Goal: Information Seeking & Learning: Learn about a topic

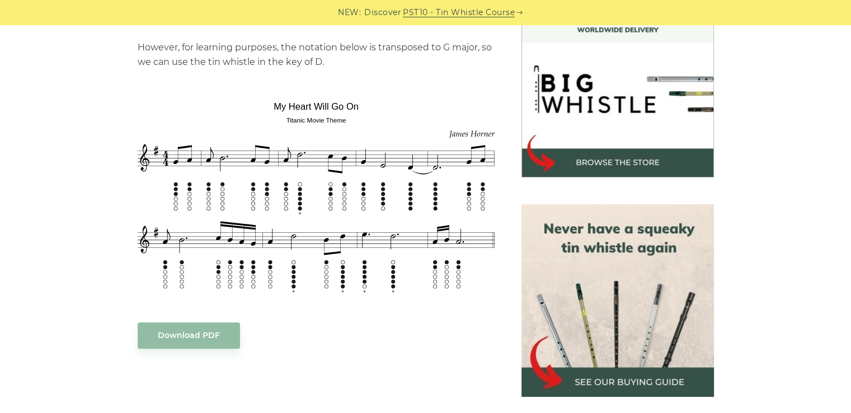
scroll to position [447, 0]
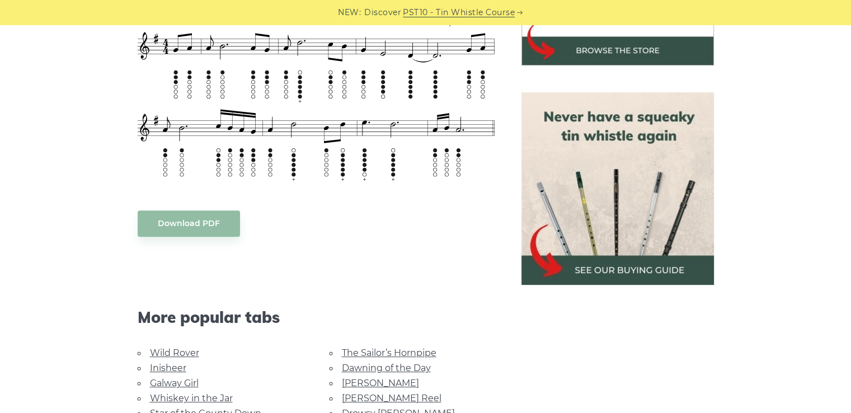
click at [623, 275] on img at bounding box center [617, 188] width 192 height 192
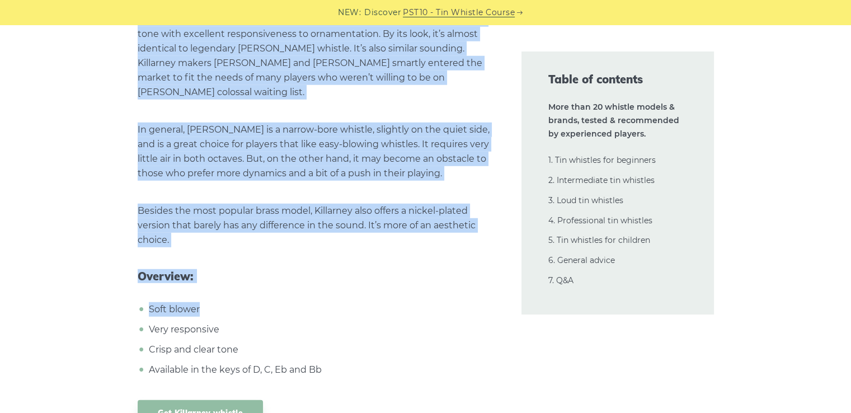
scroll to position [7383, 0]
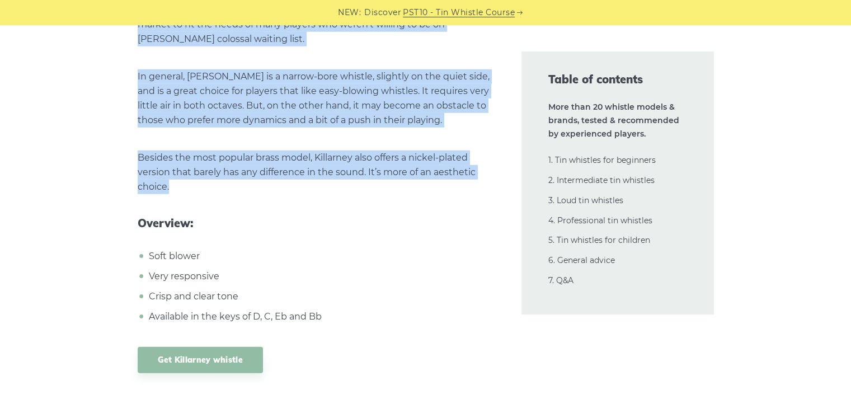
drag, startPoint x: 127, startPoint y: 192, endPoint x: 352, endPoint y: 170, distance: 226.5
copy div "Made in Ireland, the Killarney whistle has a very bright and clear tone with ex…"
click at [177, 347] on link "Get Killarney whistle" at bounding box center [200, 360] width 125 height 26
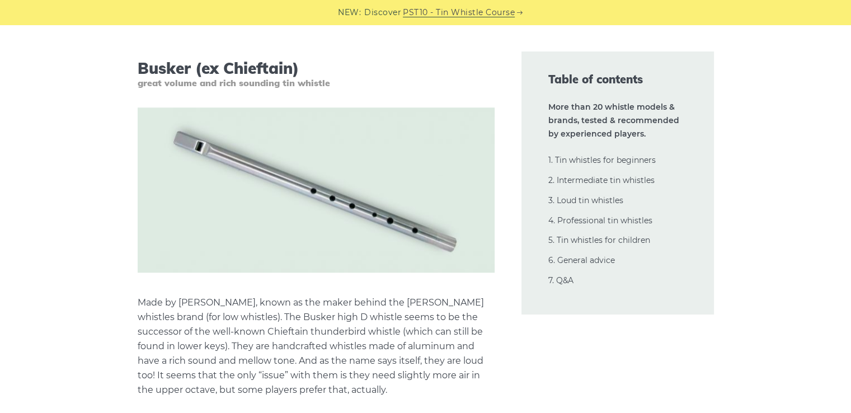
scroll to position [13871, 0]
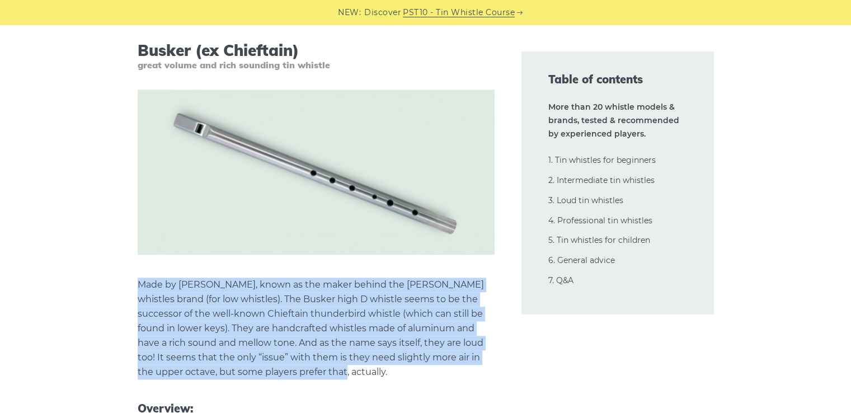
drag, startPoint x: 128, startPoint y: 229, endPoint x: 321, endPoint y: 317, distance: 212.0
copy p "Made by Phil Hardy, known as the maker behind the Kerry whistles brand (for low…"
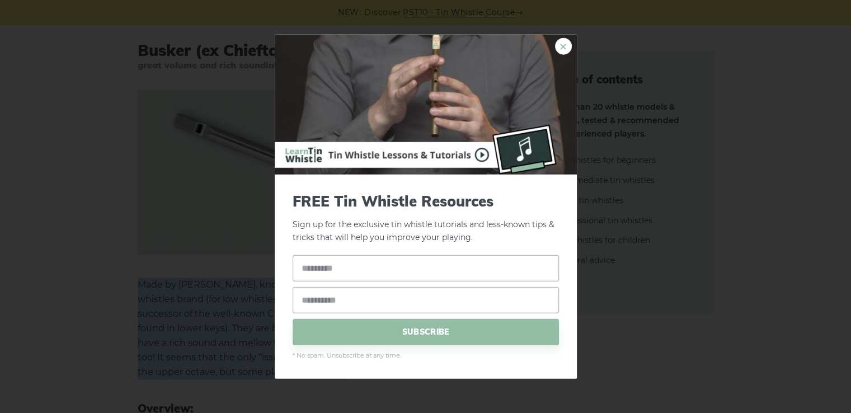
click at [559, 46] on link "×" at bounding box center [563, 46] width 17 height 17
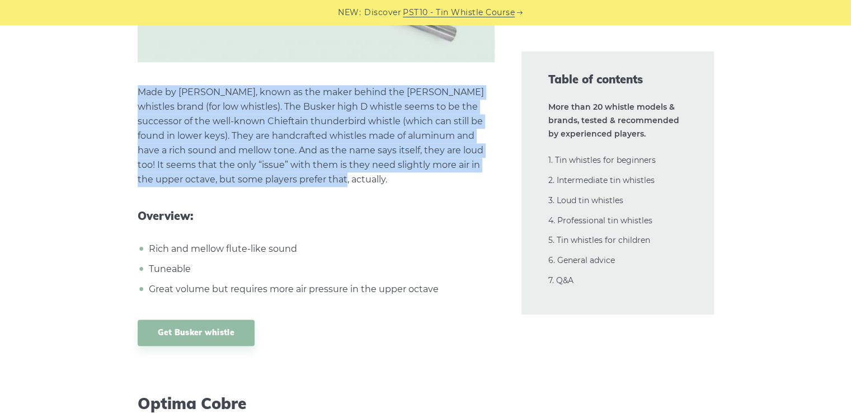
scroll to position [14094, 0]
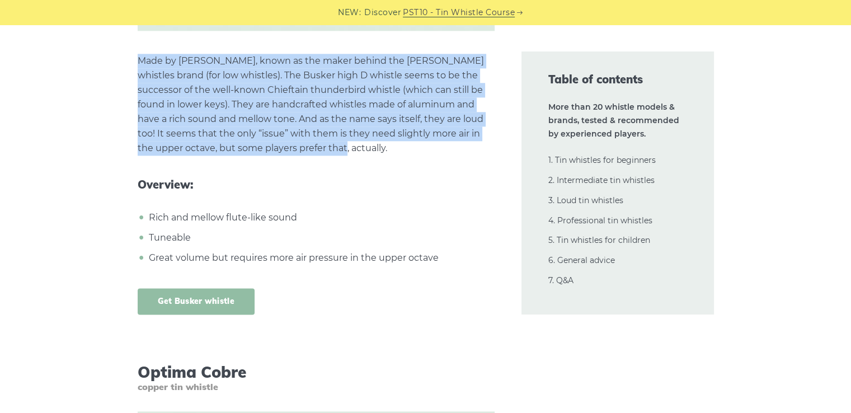
click at [201, 288] on link "Get Busker whistle" at bounding box center [196, 301] width 117 height 26
